Goal: Task Accomplishment & Management: Manage account settings

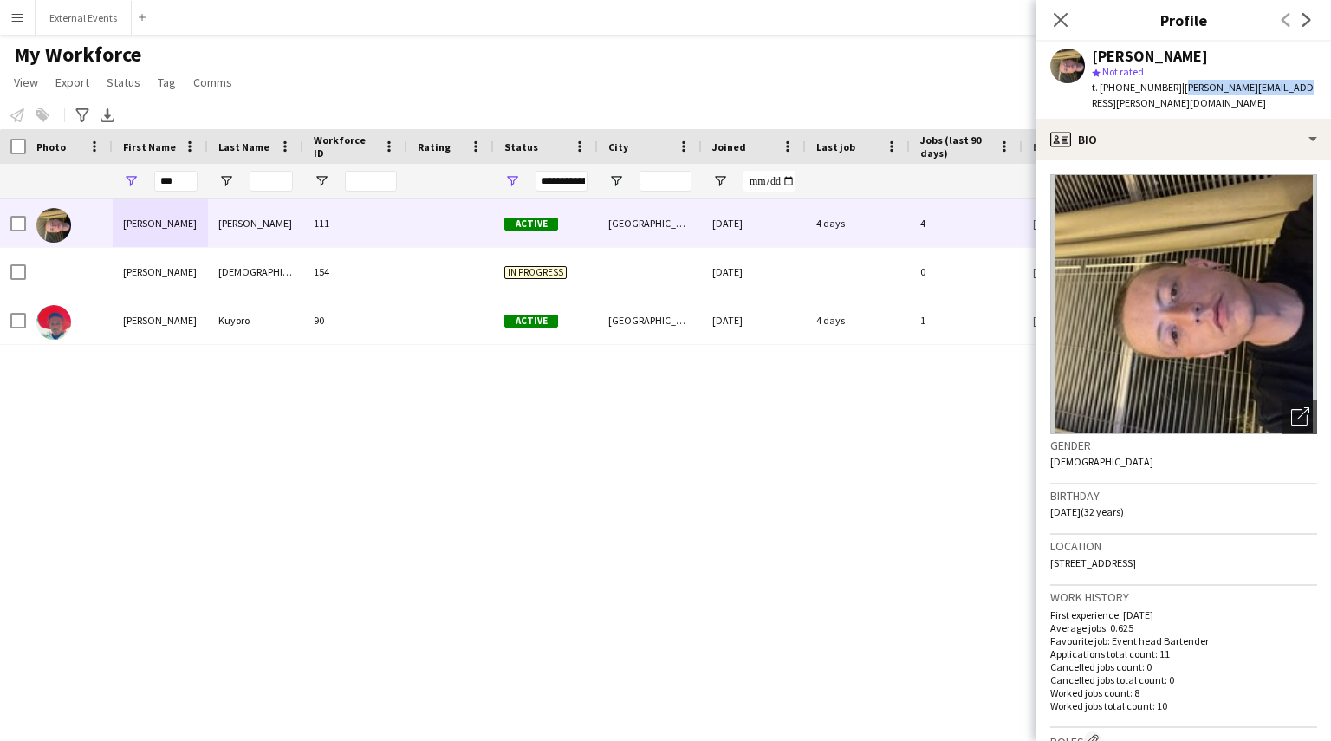
click at [357, 463] on div "[PERSON_NAME] 111 Active [GEOGRAPHIC_DATA] [DATE] 4 days 4 [PERSON_NAME][EMAIL_…" at bounding box center [639, 448] width 1279 height 498
click at [1058, 10] on app-icon "Close pop-in" at bounding box center [1061, 20] width 25 height 25
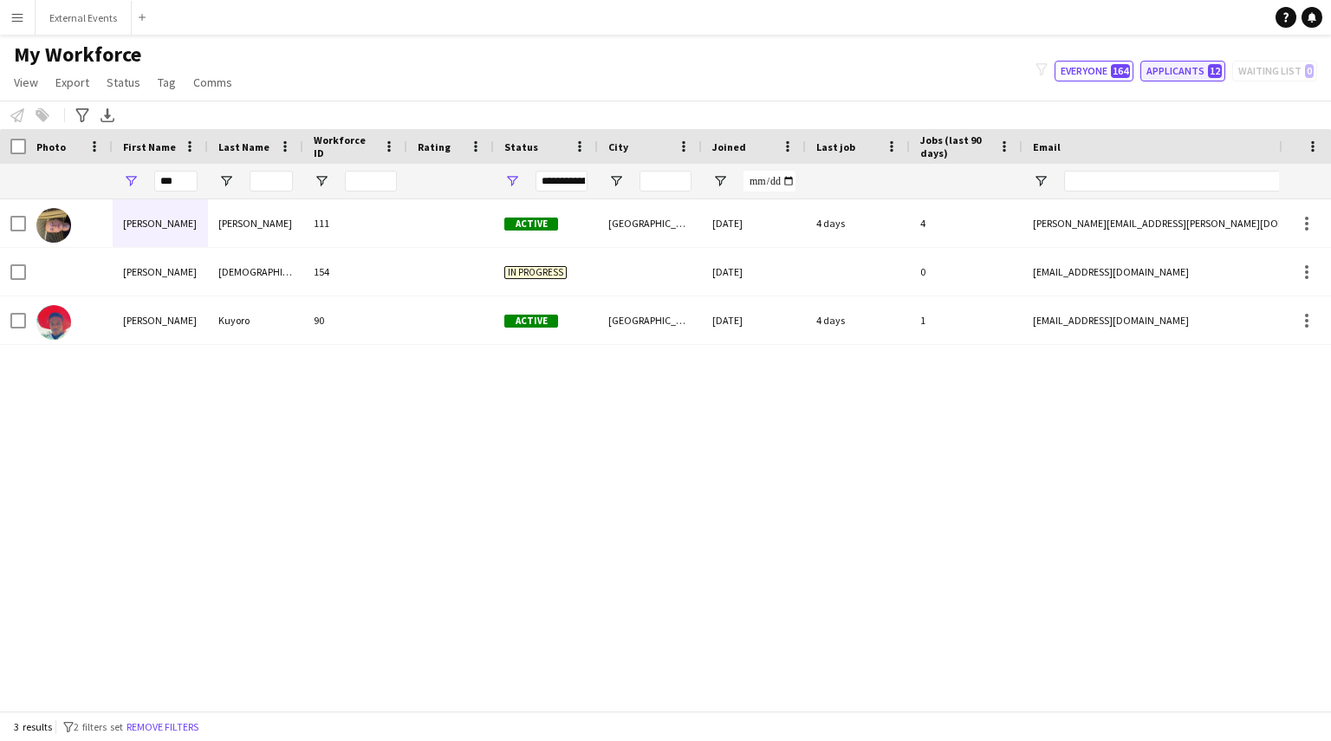
click at [1193, 68] on button "Applicants 12" at bounding box center [1183, 71] width 85 height 21
type input "**********"
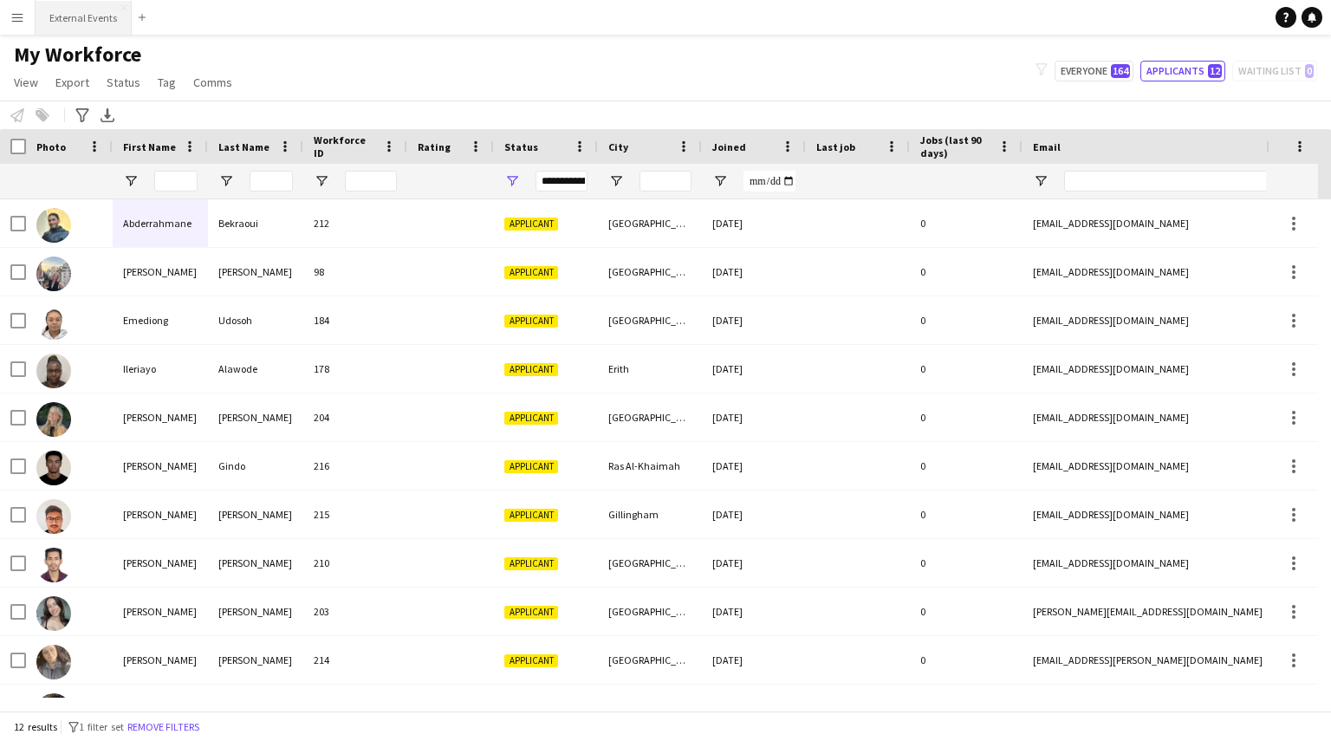
click at [91, 16] on button "External Events Close" at bounding box center [84, 18] width 96 height 34
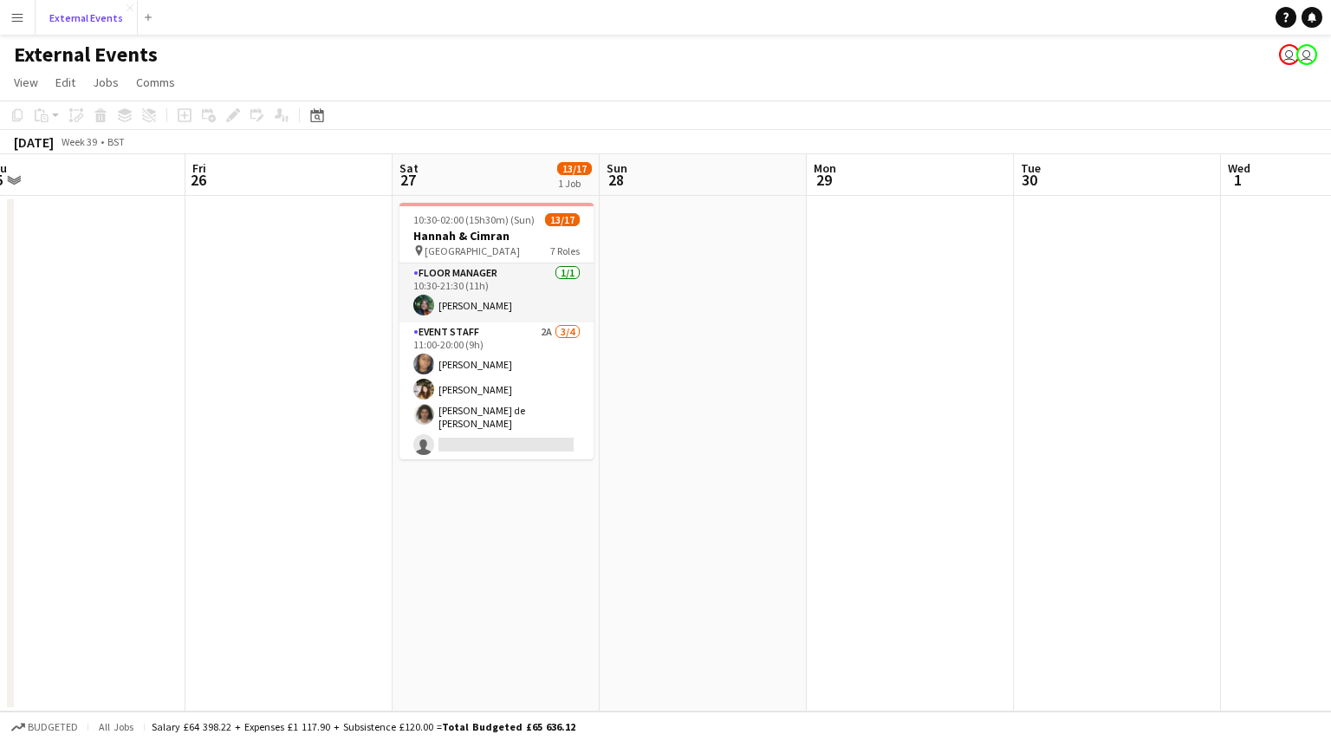
scroll to position [0, 411]
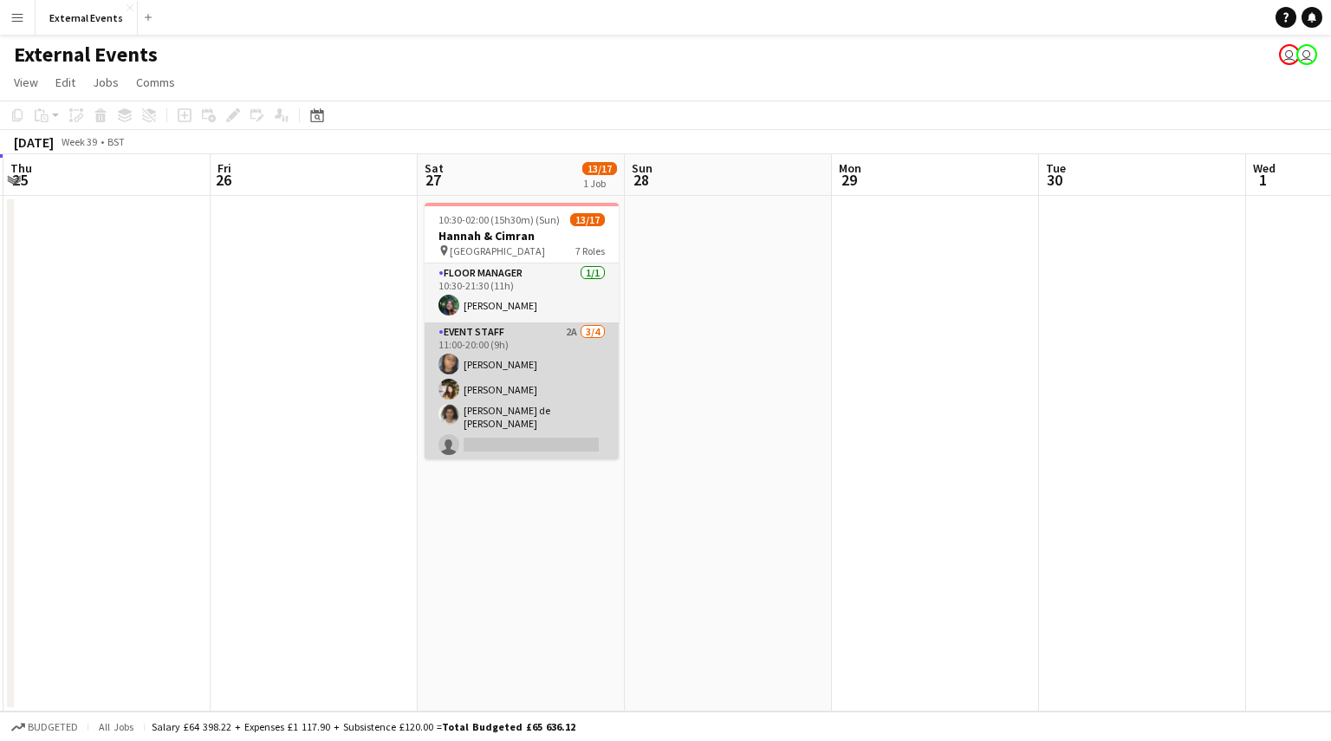
click at [478, 360] on app-card-role "Event staff 2A [DATE] 11:00-20:00 (9h) [PERSON_NAME] [PERSON_NAME] Gionleka [PE…" at bounding box center [522, 392] width 194 height 140
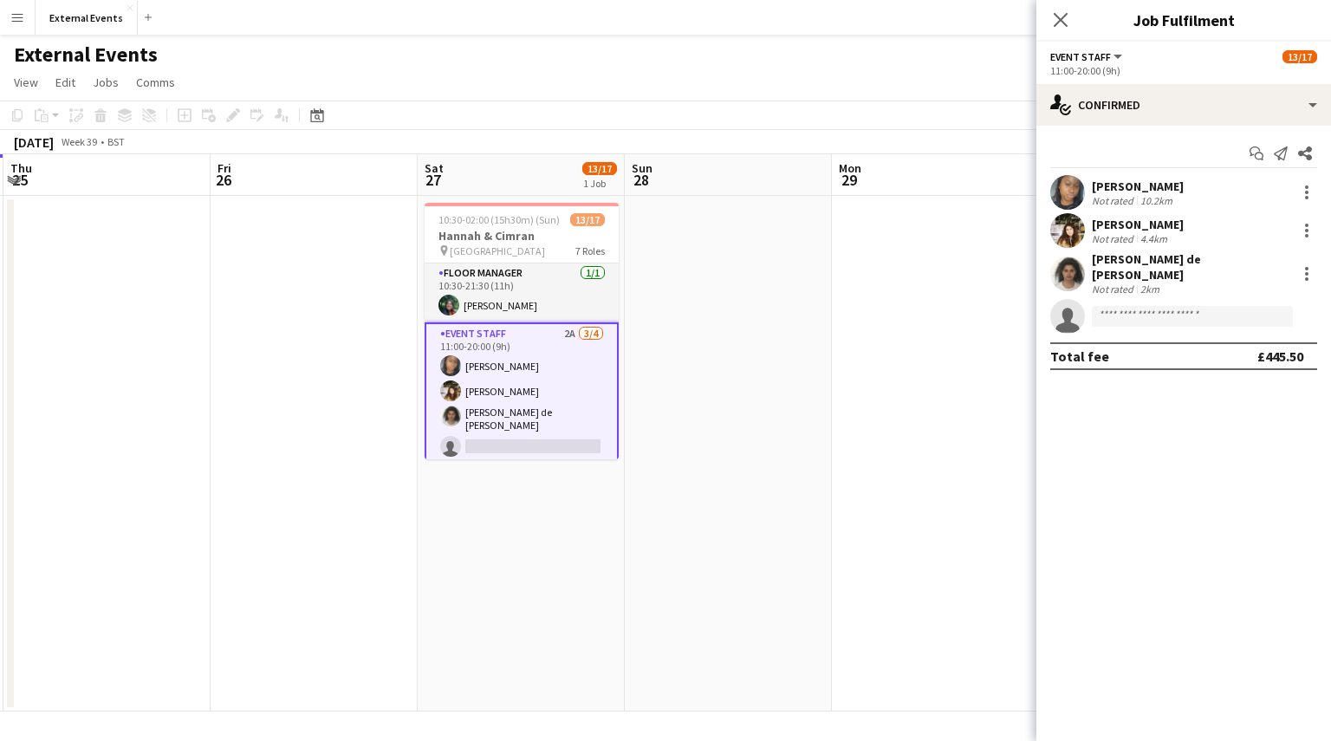
click at [1231, 82] on app-options-switcher "Event staff All roles Event staff 13/17 11:00-20:00 (9h)" at bounding box center [1184, 63] width 295 height 42
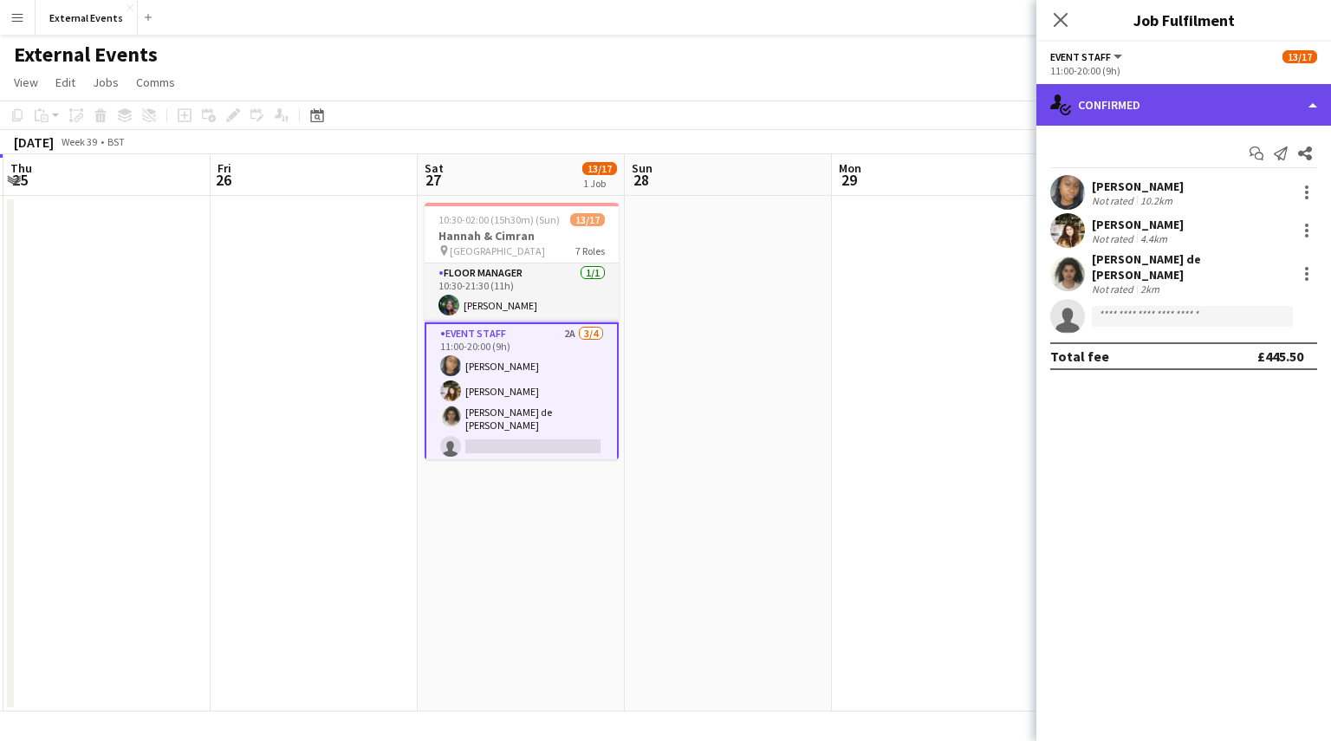
click at [1210, 98] on div "single-neutral-actions-check-2 Confirmed" at bounding box center [1184, 105] width 295 height 42
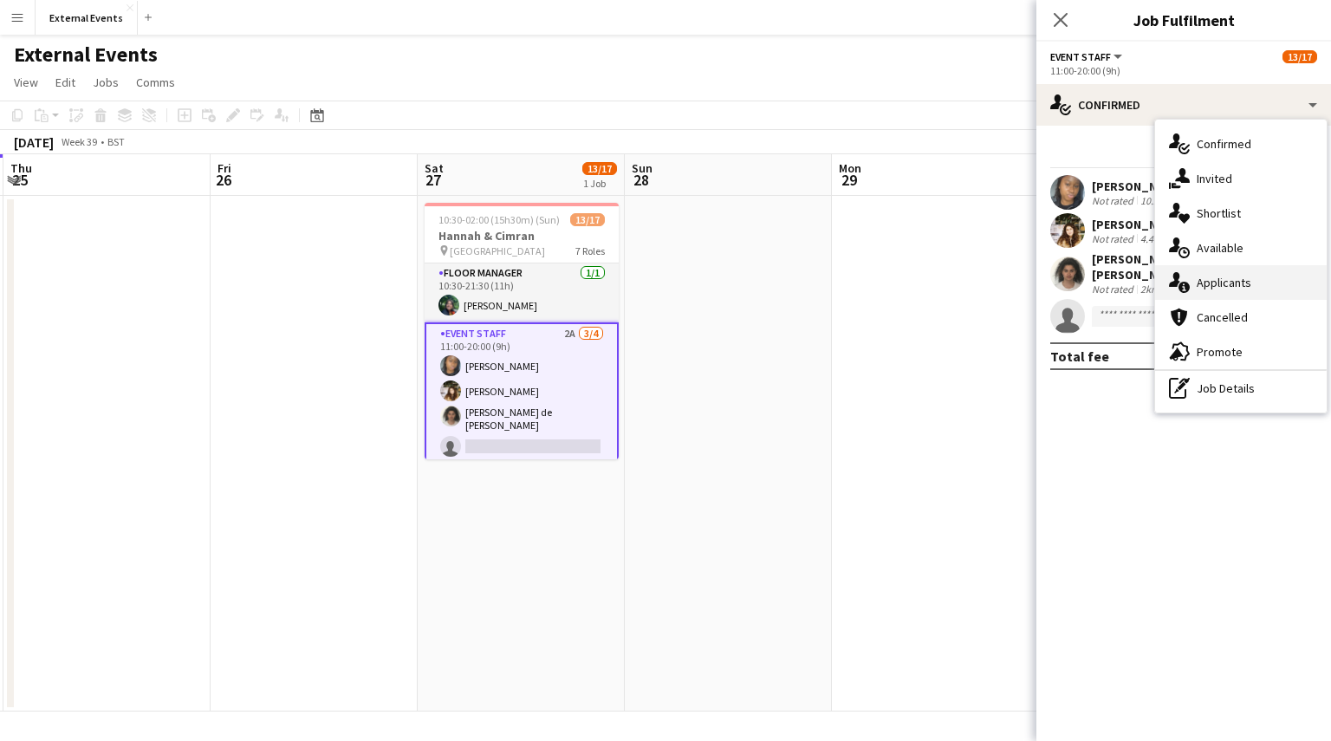
click at [1248, 281] on span "Applicants" at bounding box center [1224, 283] width 55 height 16
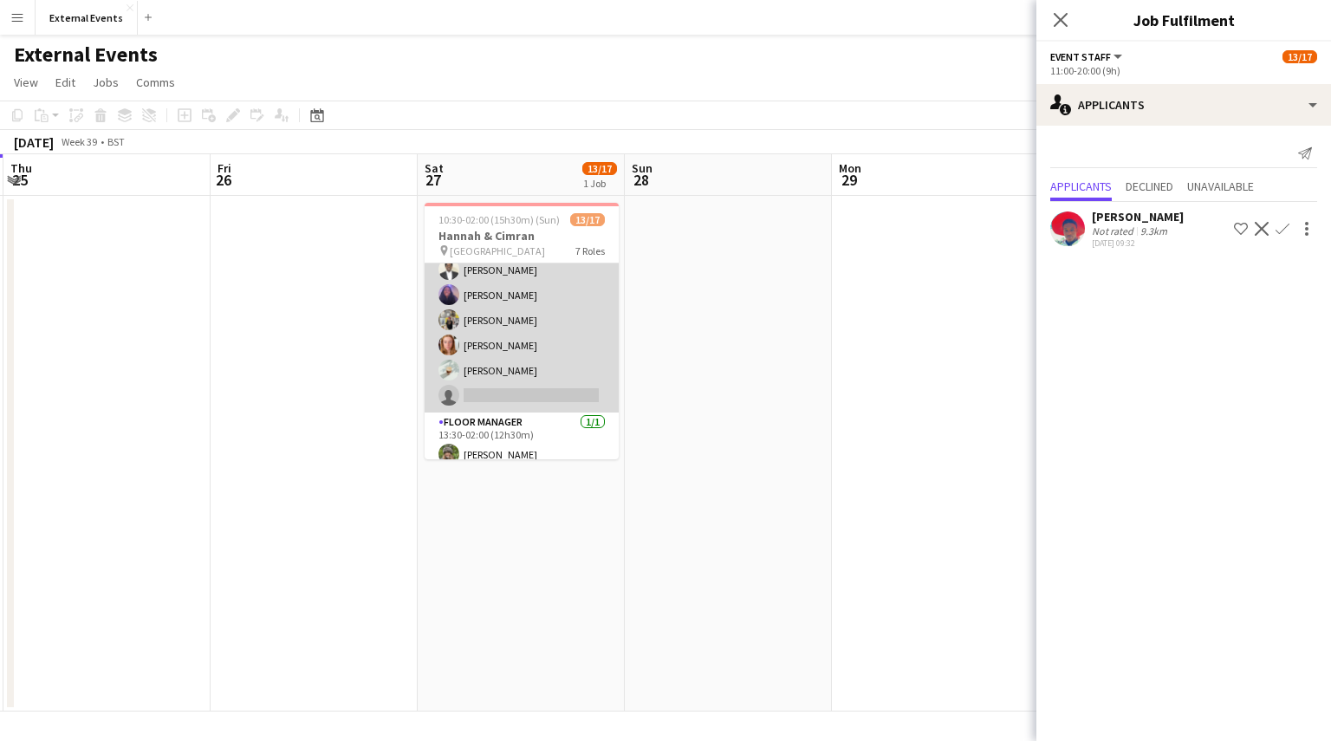
click at [525, 333] on app-card-role "Event staff 2A [DATE] 11:00-21:30 (10h30m) [PERSON_NAME] [PERSON_NAME] [PERSON_…" at bounding box center [522, 320] width 194 height 185
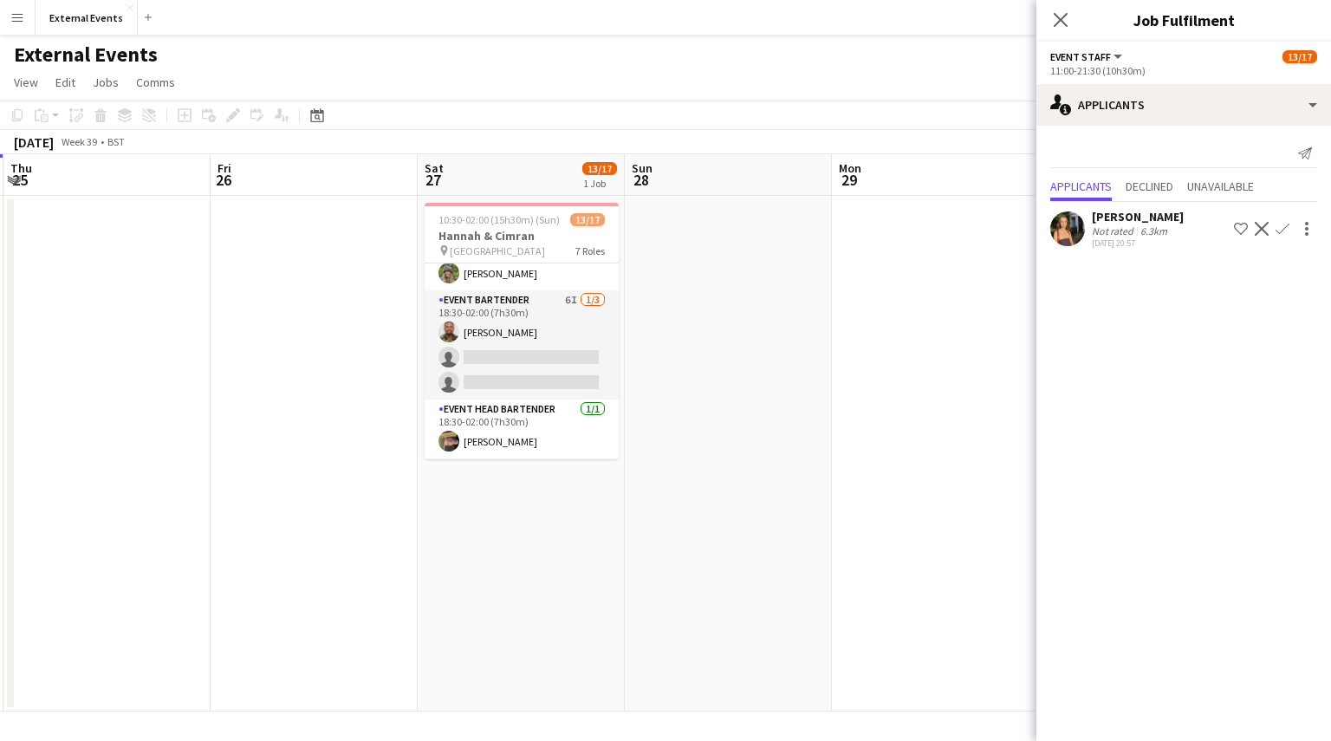
scroll to position [476, 0]
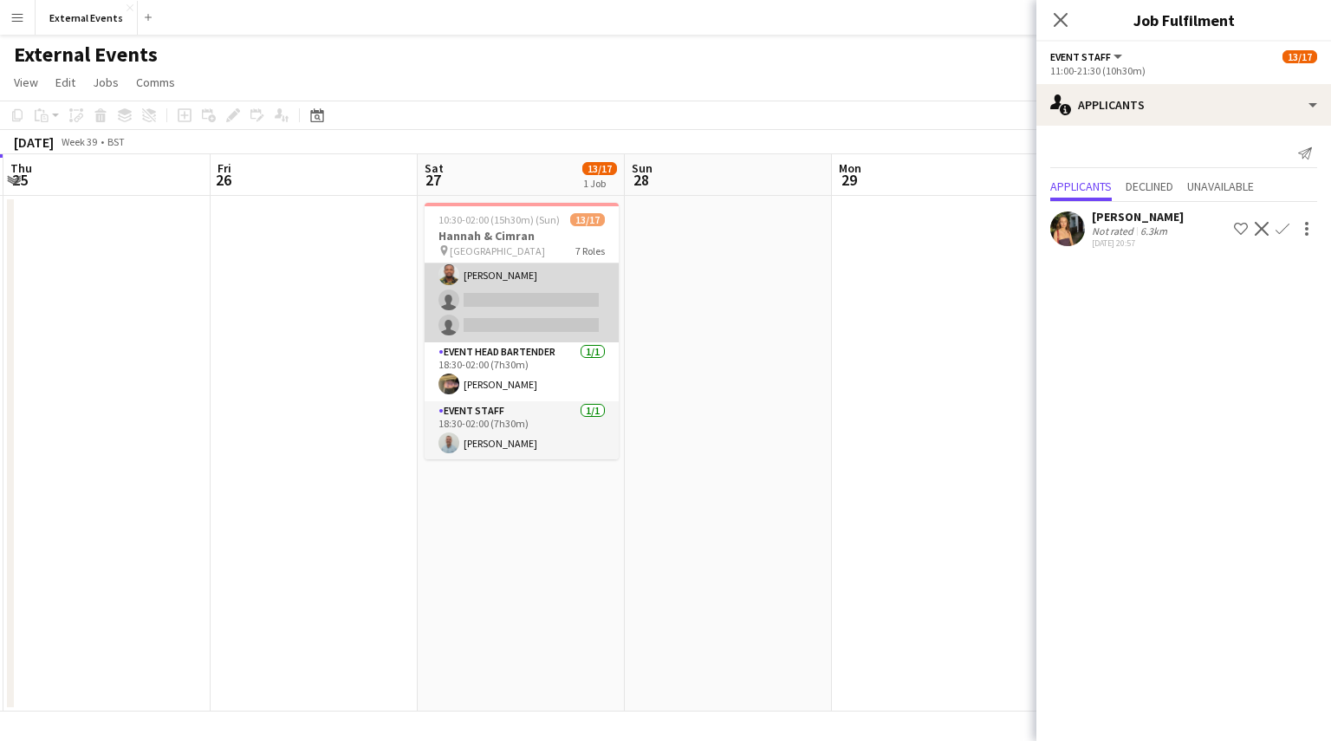
click at [520, 317] on app-card-role "Event bartender 6I [DATE] 18:30-02:00 (7h30m) [PERSON_NAME] single-neutral-acti…" at bounding box center [522, 287] width 194 height 109
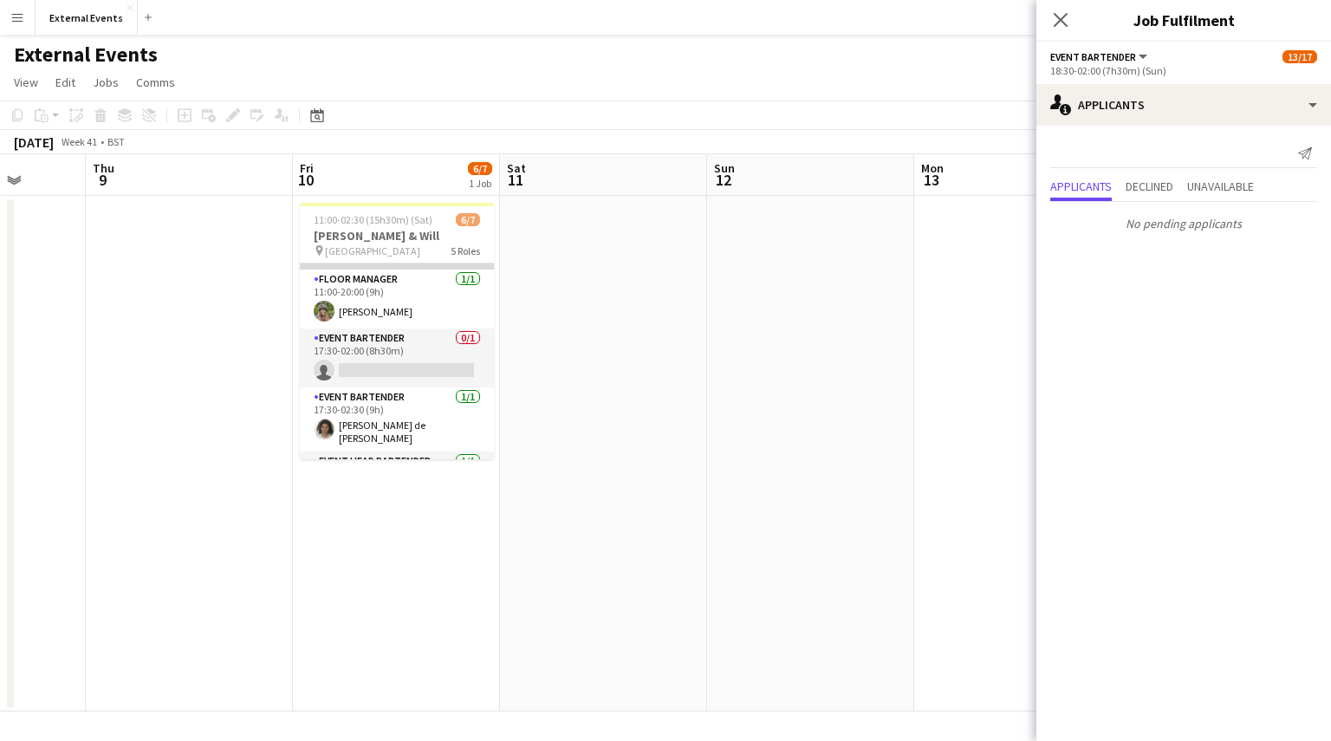
scroll to position [105, 0]
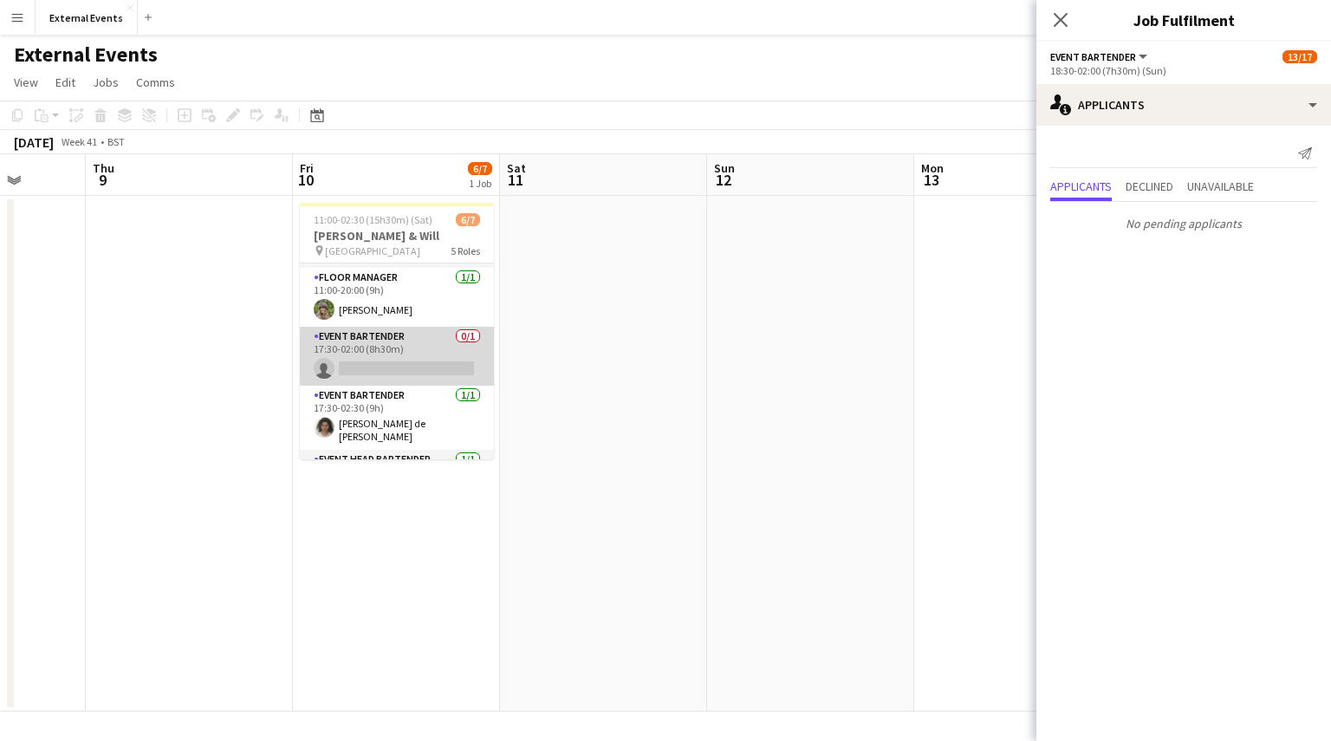
click at [366, 363] on app-card-role "Event bartender 0/1 17:30-02:00 (8h30m) single-neutral-actions" at bounding box center [397, 356] width 194 height 59
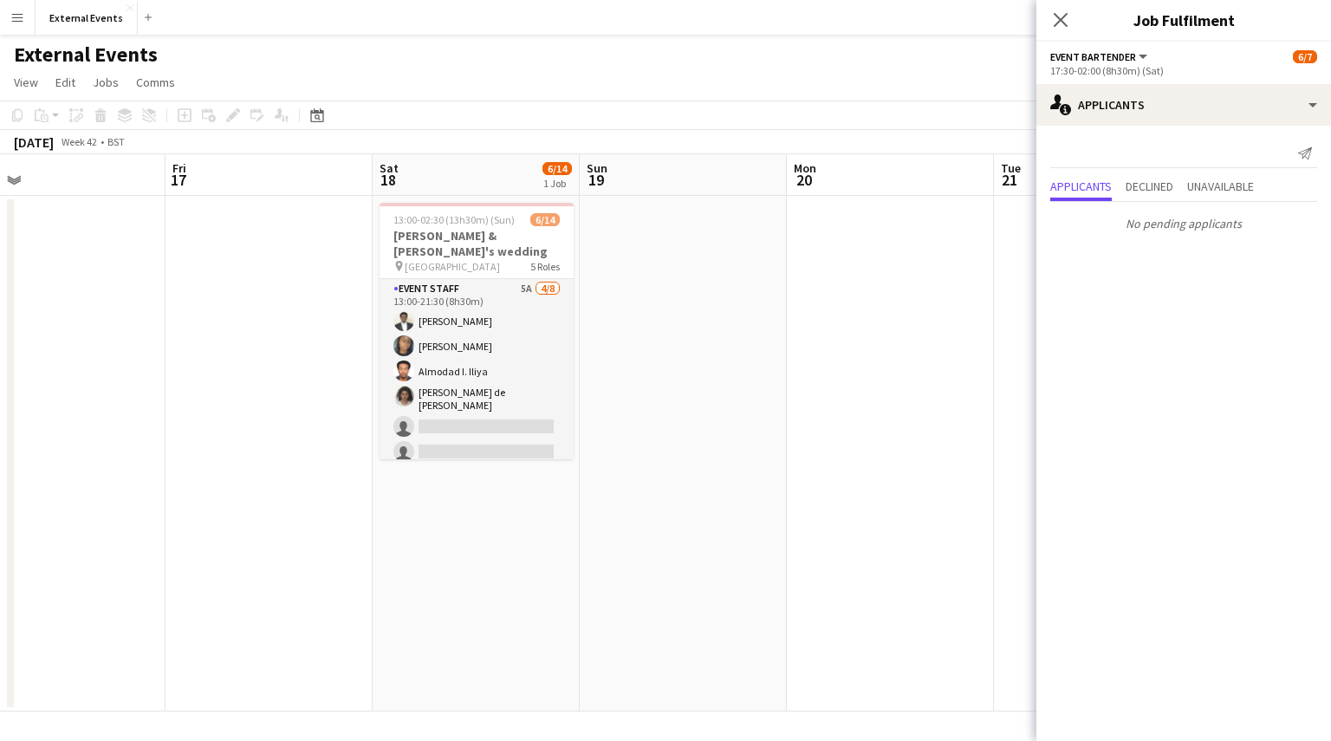
scroll to position [0, 454]
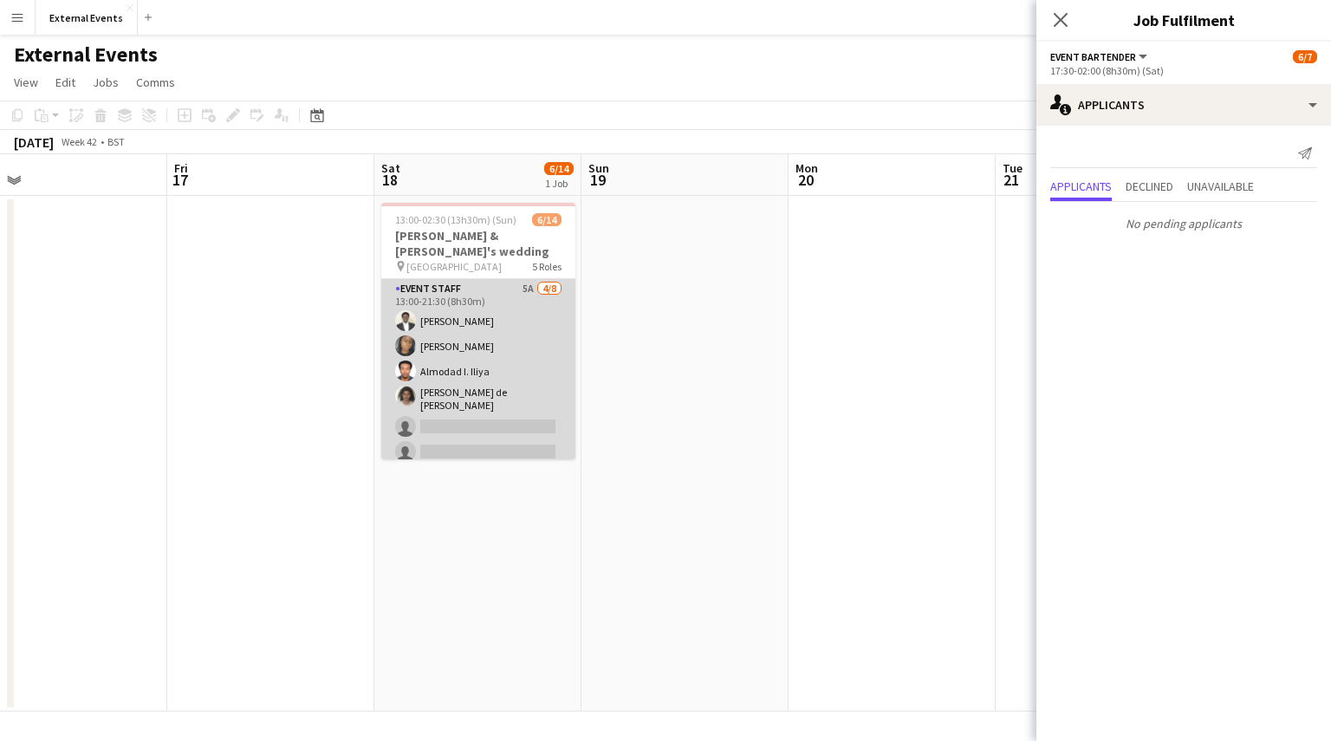
click at [435, 362] on app-card-role "Event staff 5A [DATE] 13:00-21:30 (8h30m) [PERSON_NAME] [PERSON_NAME] [PERSON_N…" at bounding box center [478, 399] width 194 height 240
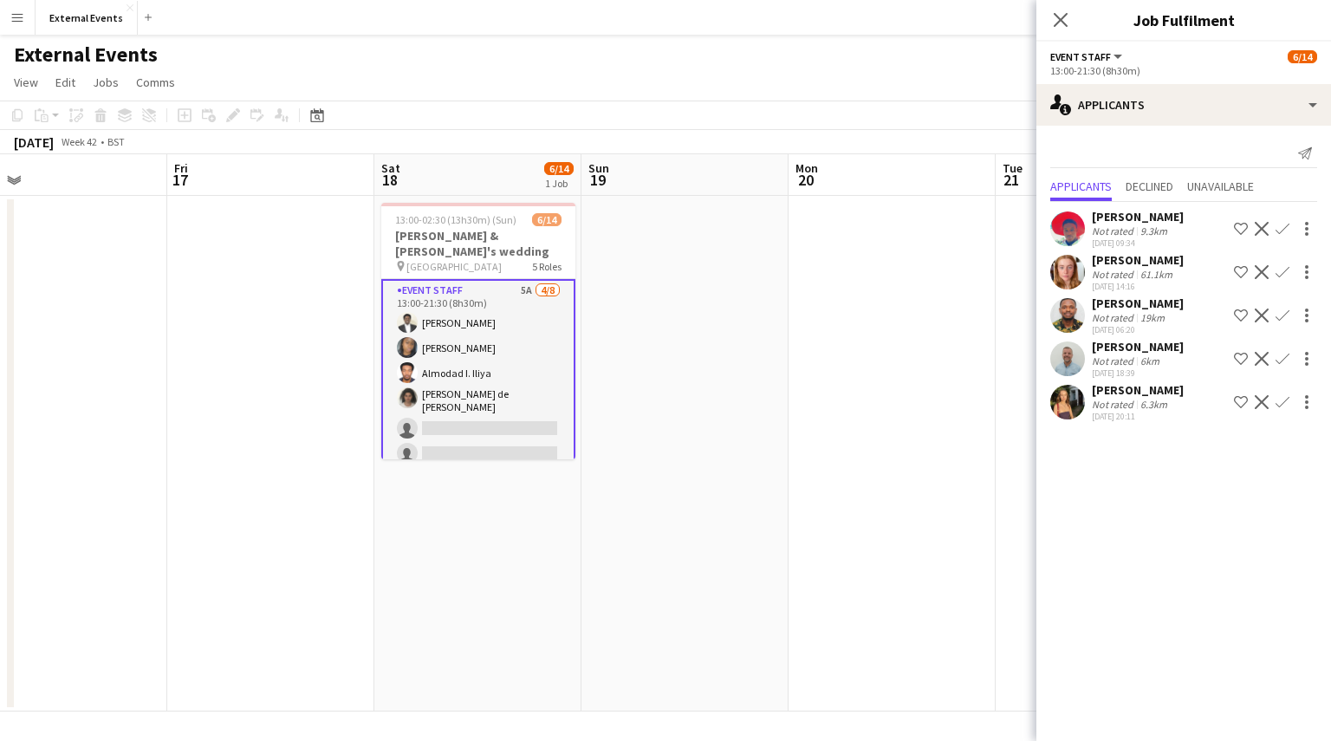
click at [1278, 357] on app-icon "Confirm" at bounding box center [1283, 359] width 14 height 14
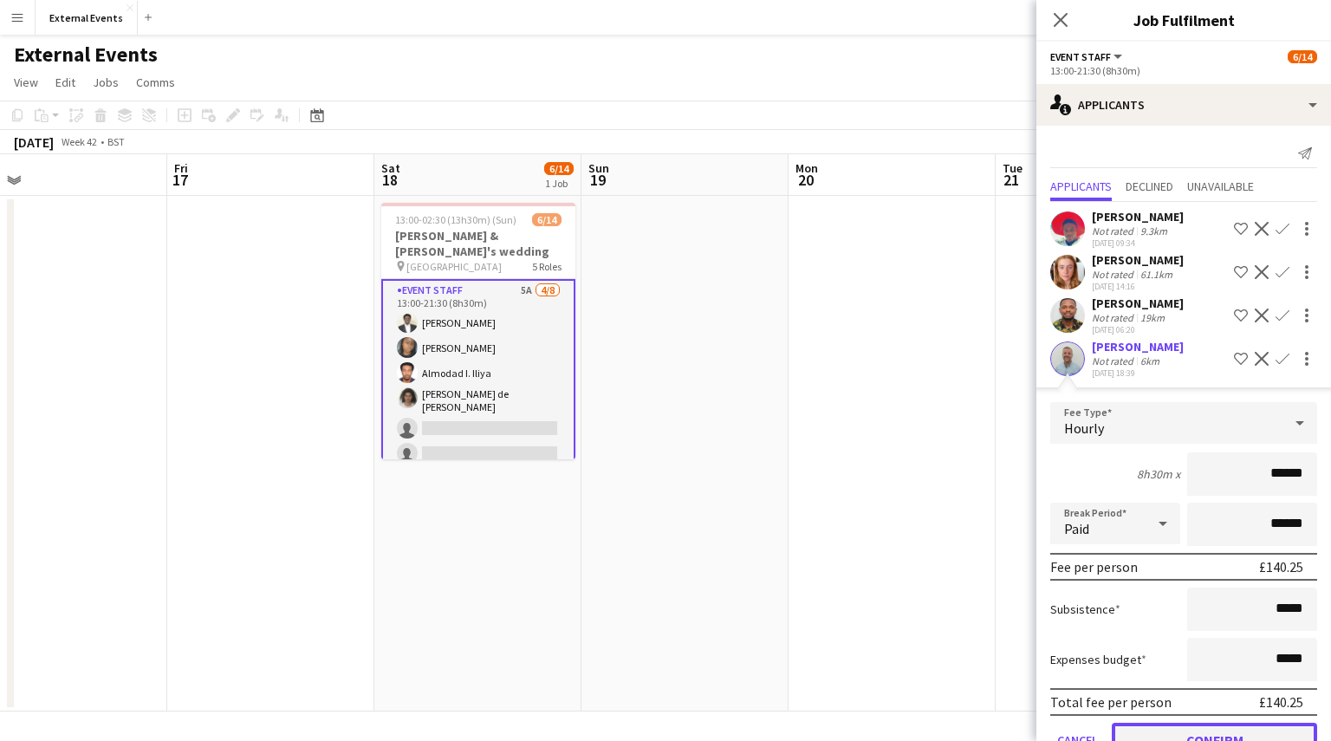
click at [1213, 736] on button "Confirm" at bounding box center [1214, 740] width 205 height 35
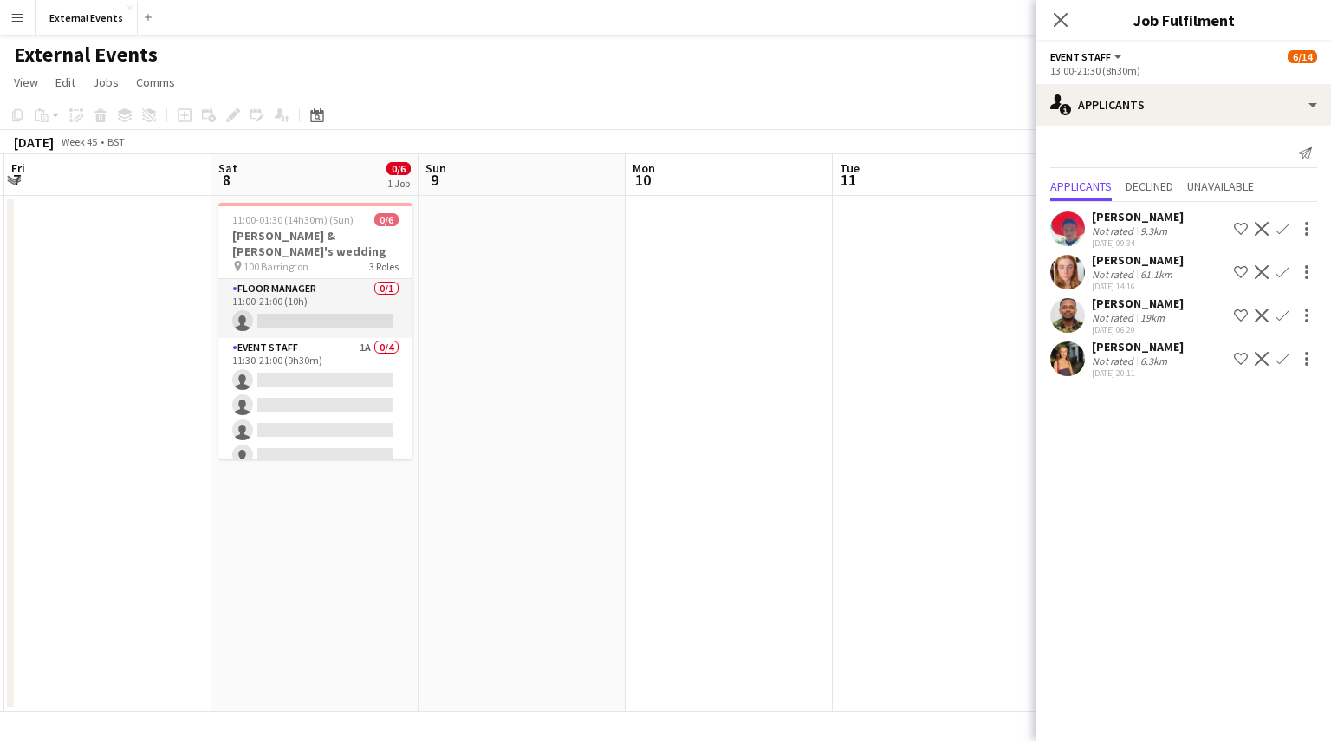
scroll to position [0, 619]
click at [307, 299] on app-card-role "Floor manager 0/1 11:00-21:00 (10h) single-neutral-actions" at bounding box center [314, 308] width 194 height 59
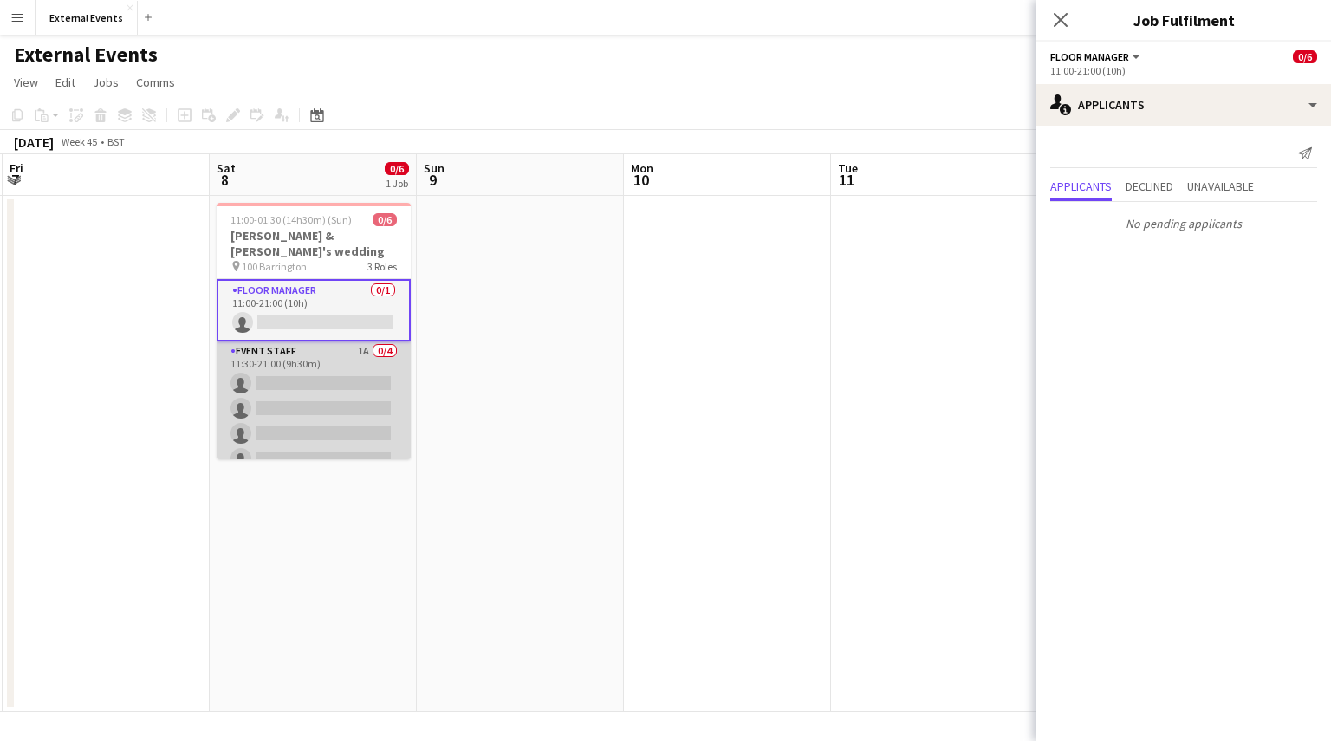
click at [300, 381] on app-card-role "Event staff 1A 0/4 11:30-21:00 (9h30m) single-neutral-actions single-neutral-ac…" at bounding box center [314, 409] width 194 height 134
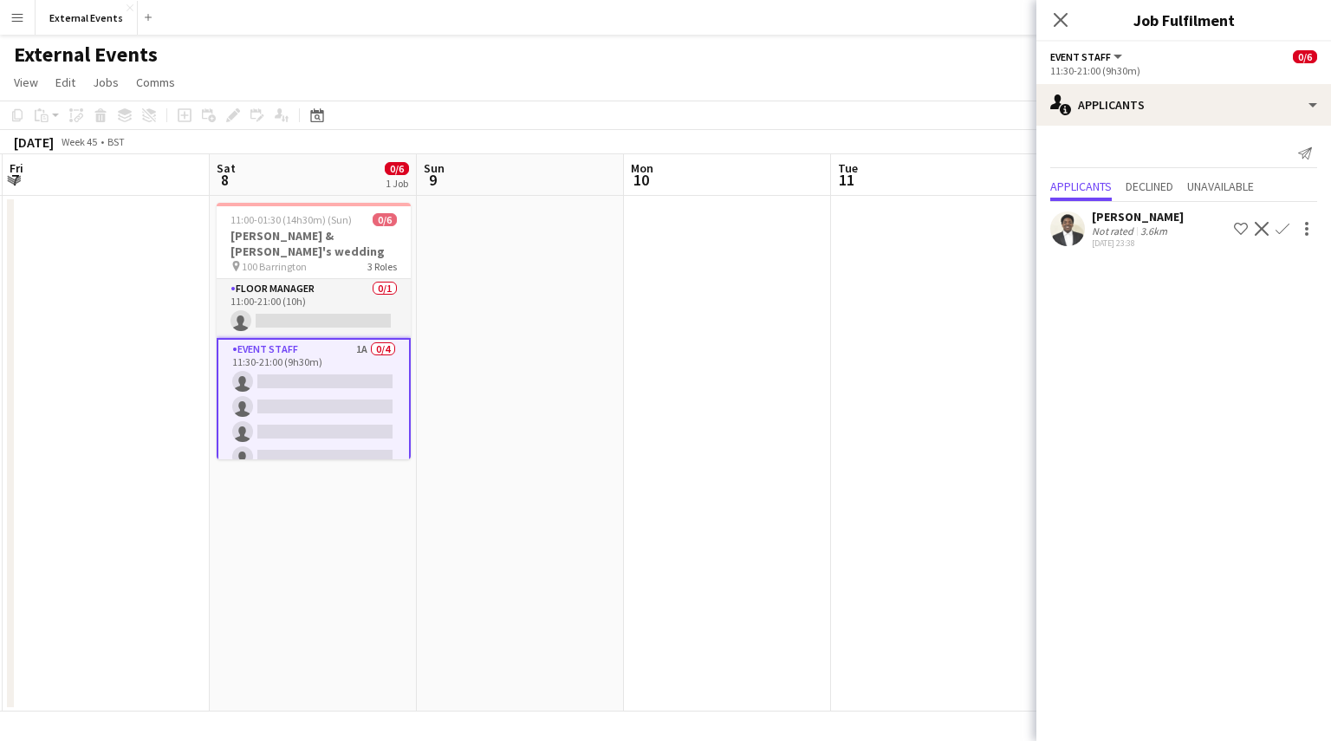
scroll to position [59, 0]
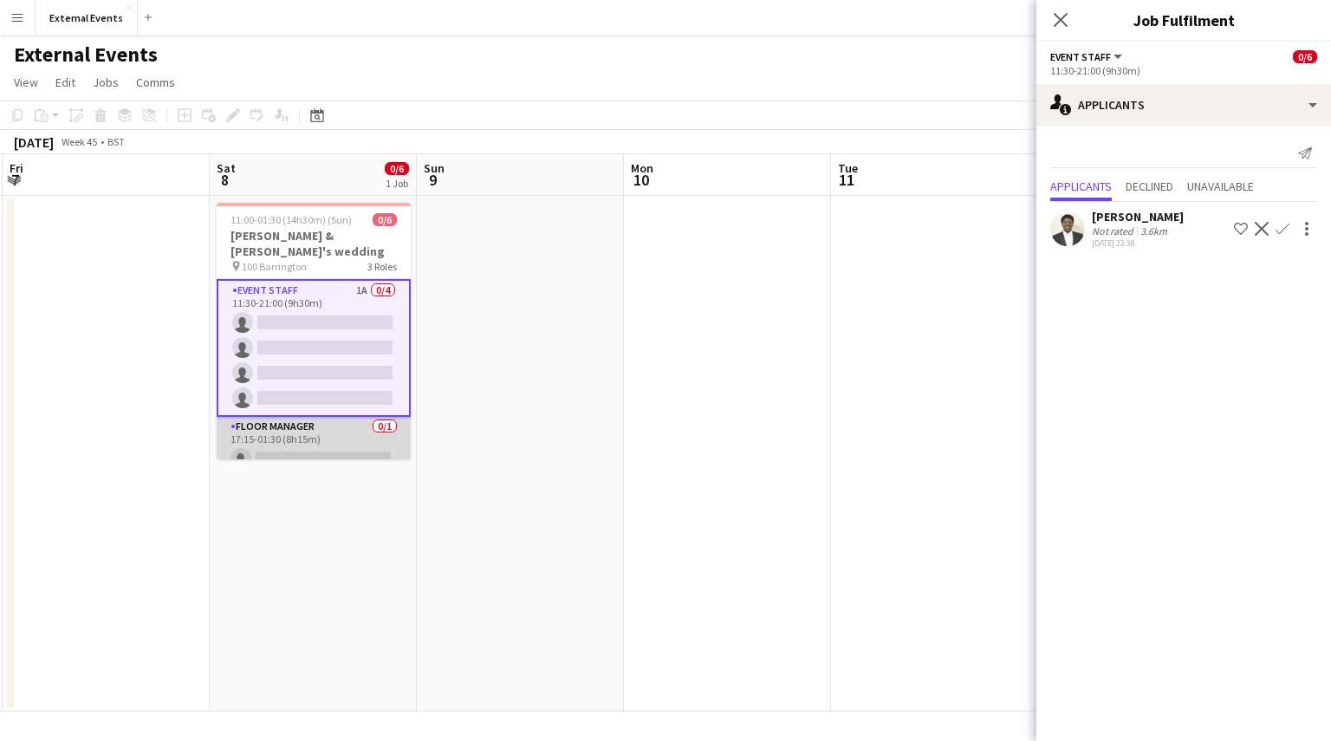
click at [289, 417] on app-card-role "Floor manager 0/1 17:15-01:30 (8h15m) single-neutral-actions" at bounding box center [314, 446] width 194 height 59
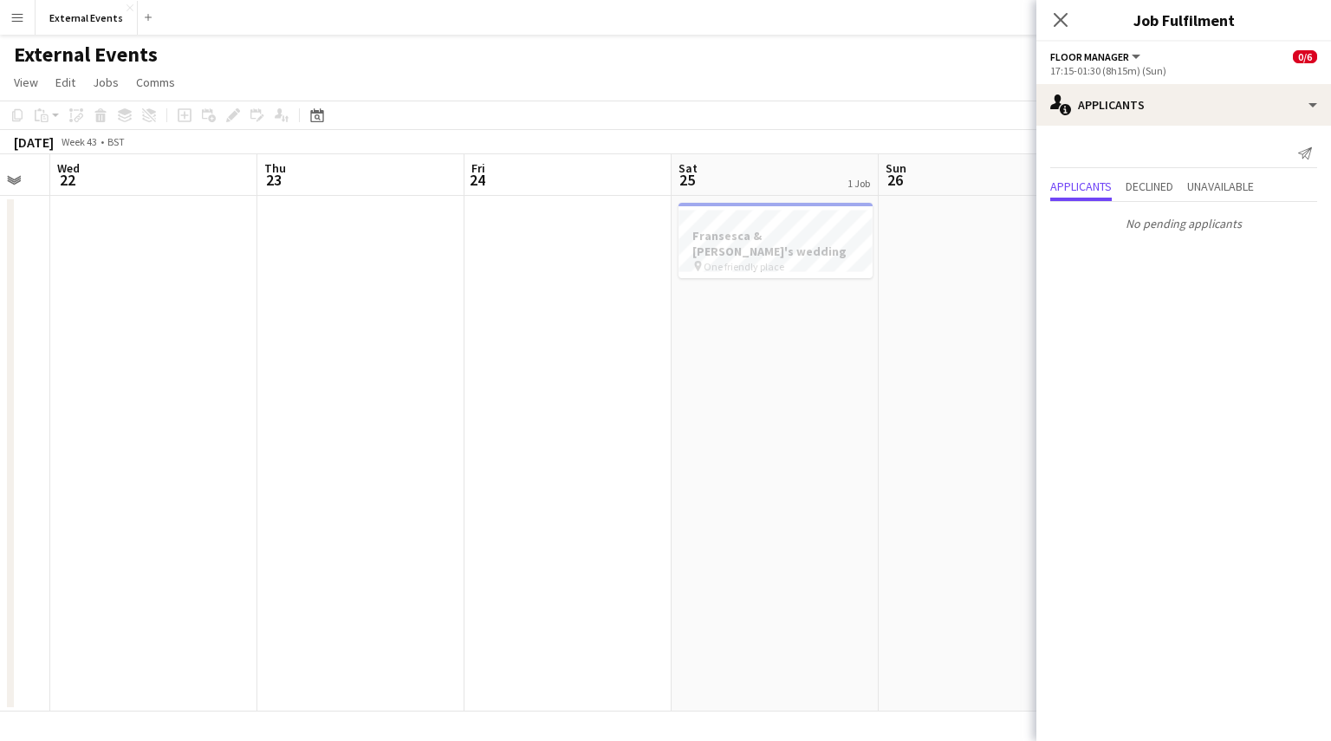
scroll to position [0, 366]
